Goal: Information Seeking & Learning: Learn about a topic

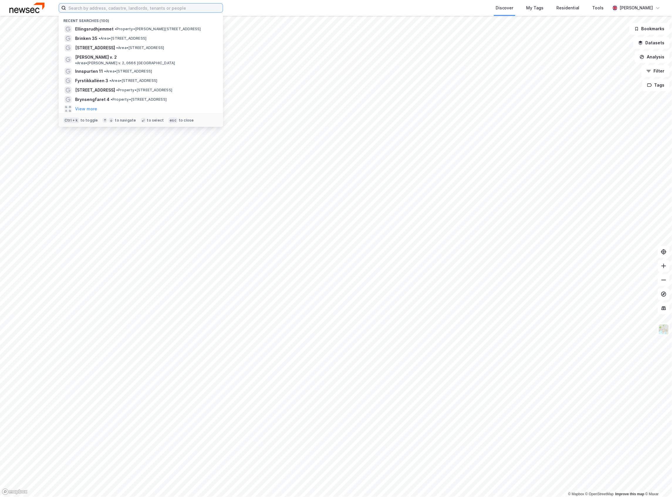
click at [93, 6] on input at bounding box center [144, 8] width 157 height 9
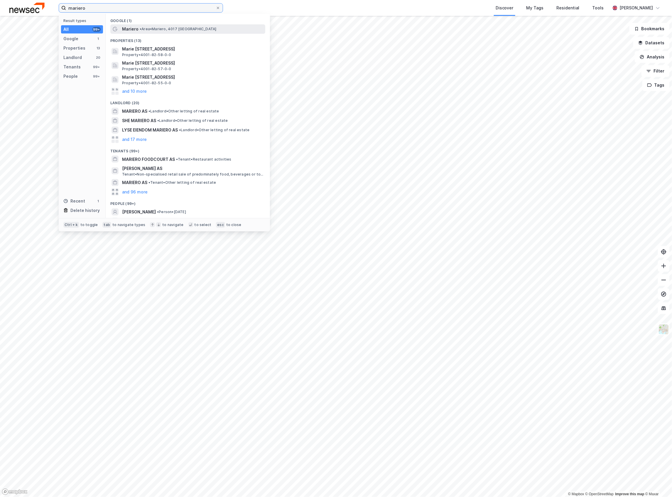
type input "mariero"
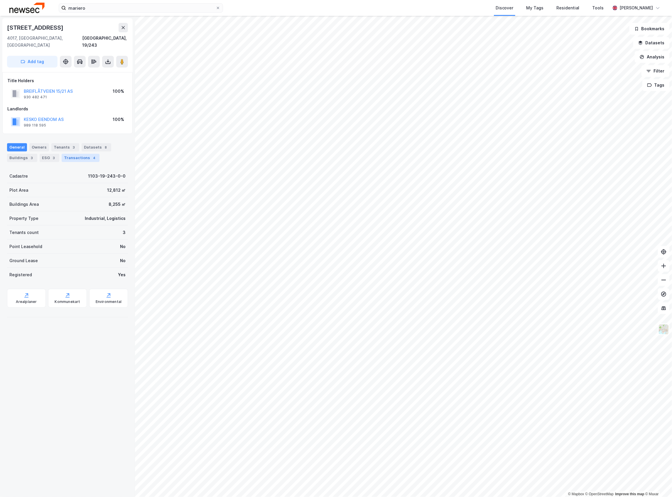
click at [76, 154] on div "Transactions 4" at bounding box center [81, 158] width 38 height 8
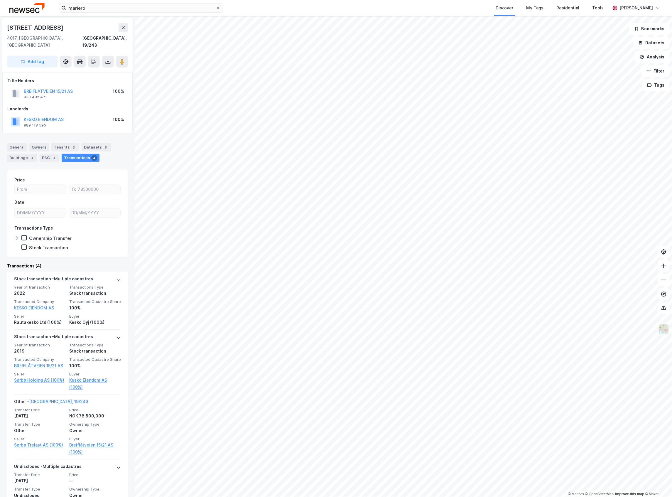
scroll to position [53, 0]
